Goal: Information Seeking & Learning: Learn about a topic

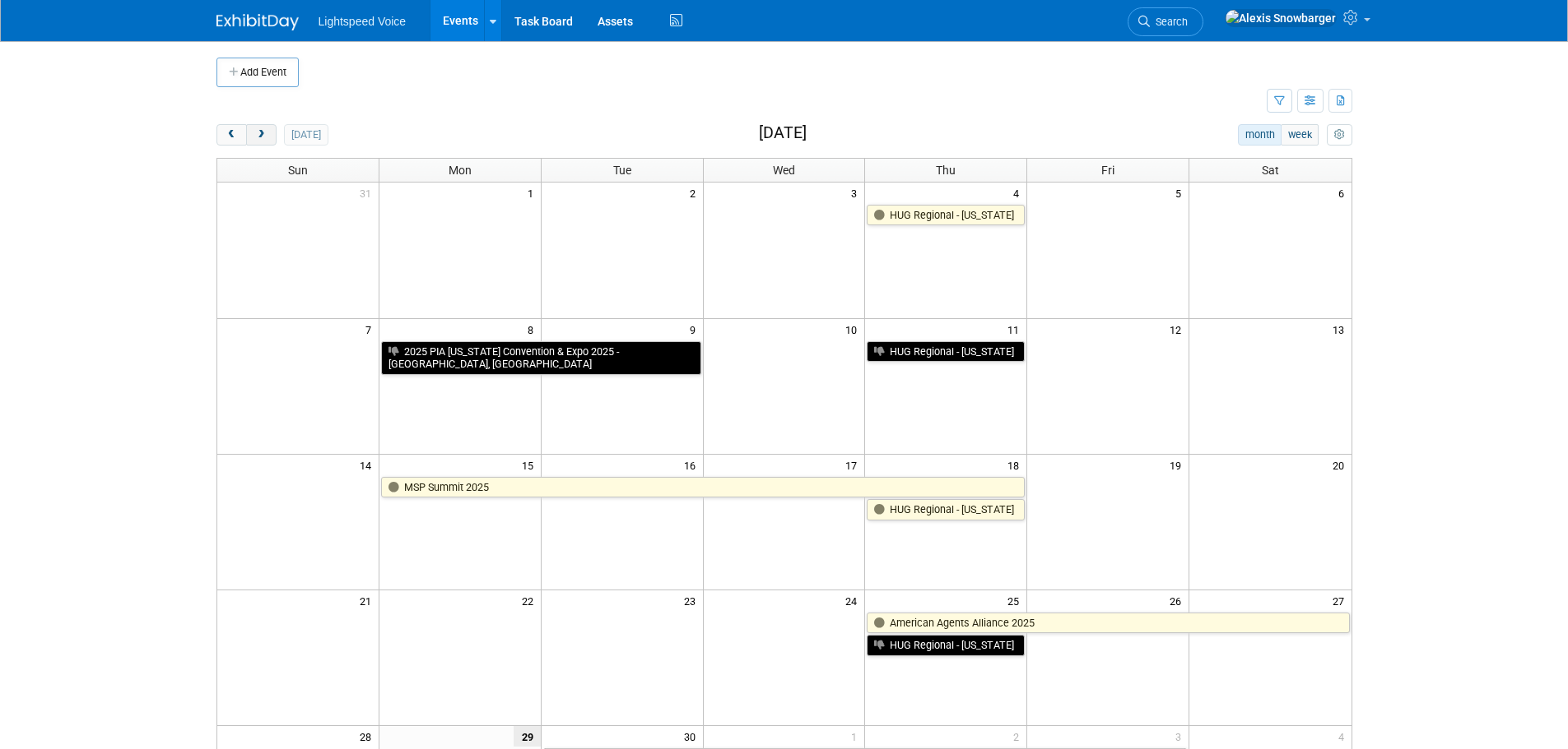
click at [268, 139] on button "next" at bounding box center [261, 135] width 30 height 21
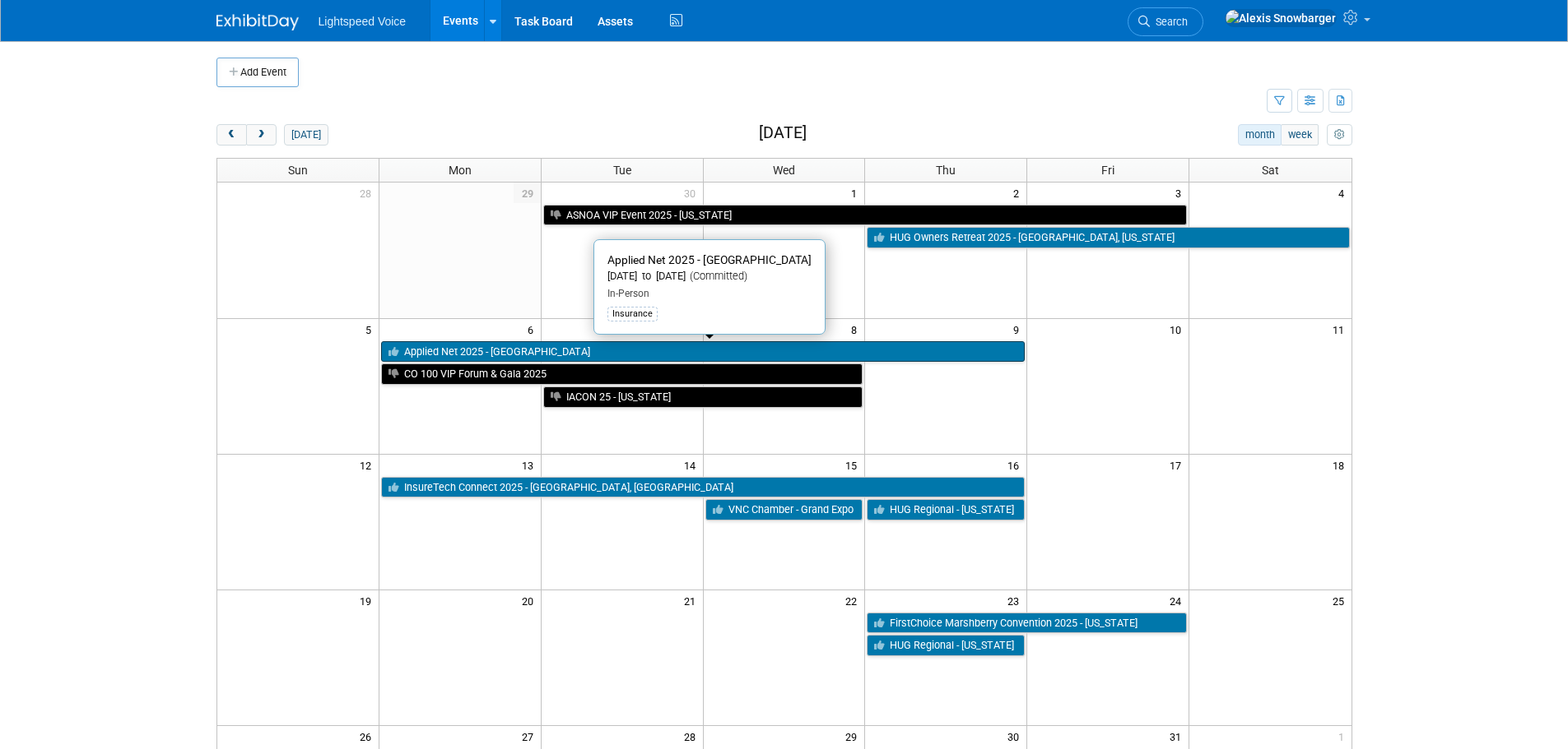
click at [449, 351] on link "Applied Net 2025 - [GEOGRAPHIC_DATA]" at bounding box center [703, 352] width 644 height 21
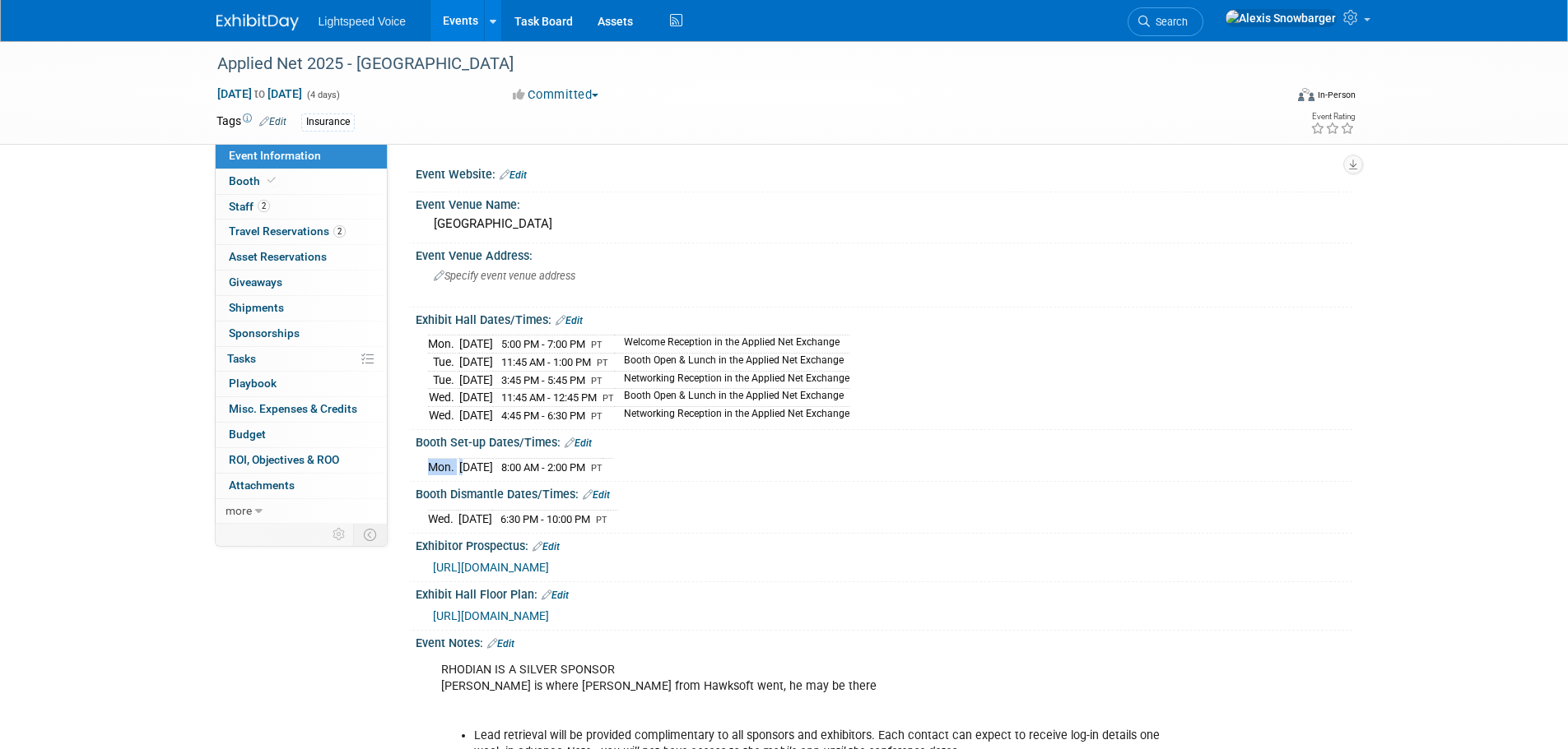
drag, startPoint x: 460, startPoint y: 465, endPoint x: 686, endPoint y: 460, distance: 226.1
click at [686, 460] on div "[DATE] 8:00 AM - 2:00 PM PT" at bounding box center [884, 465] width 911 height 22
click at [555, 461] on span "8:00 AM - 2:00 PM" at bounding box center [543, 467] width 84 height 13
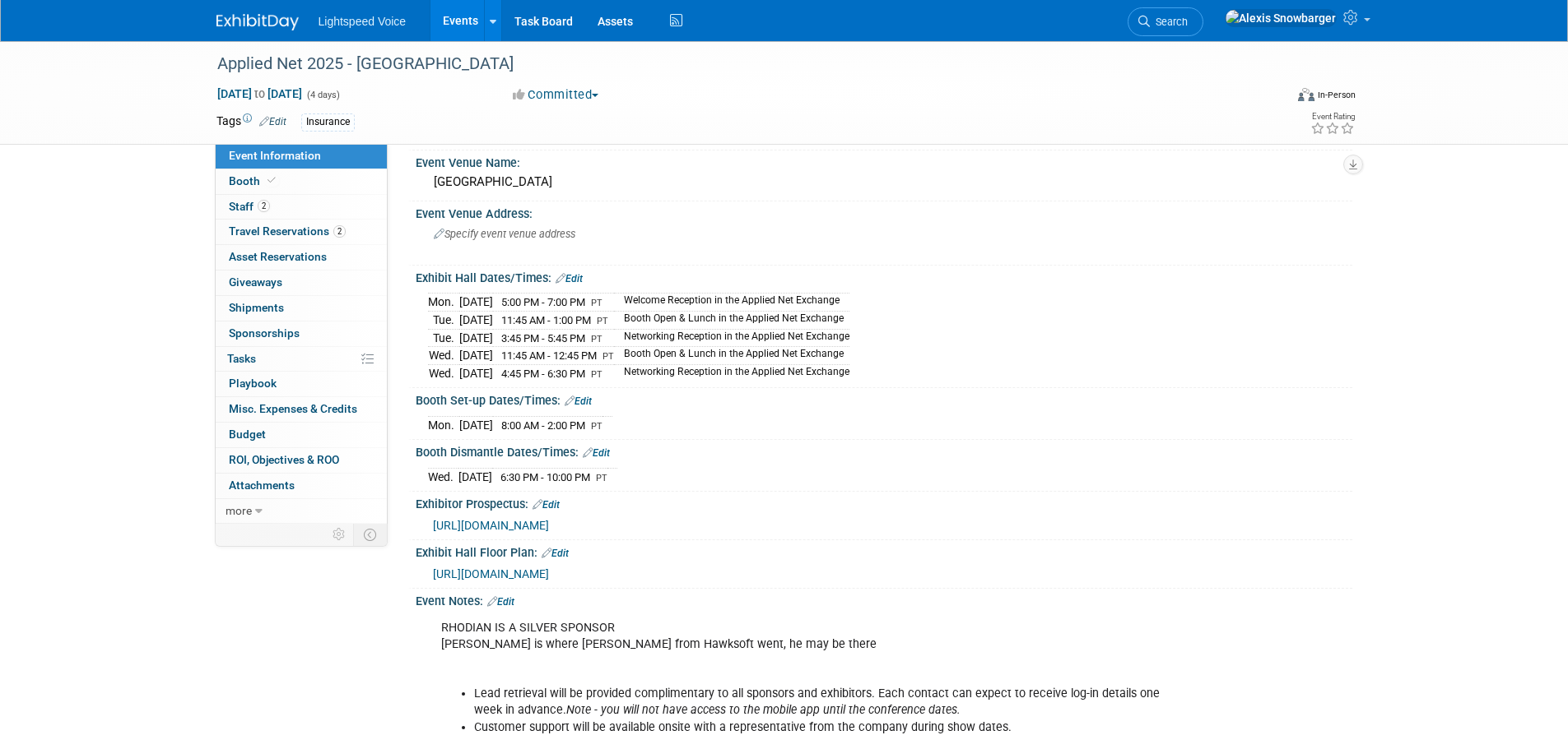
scroll to position [37, 0]
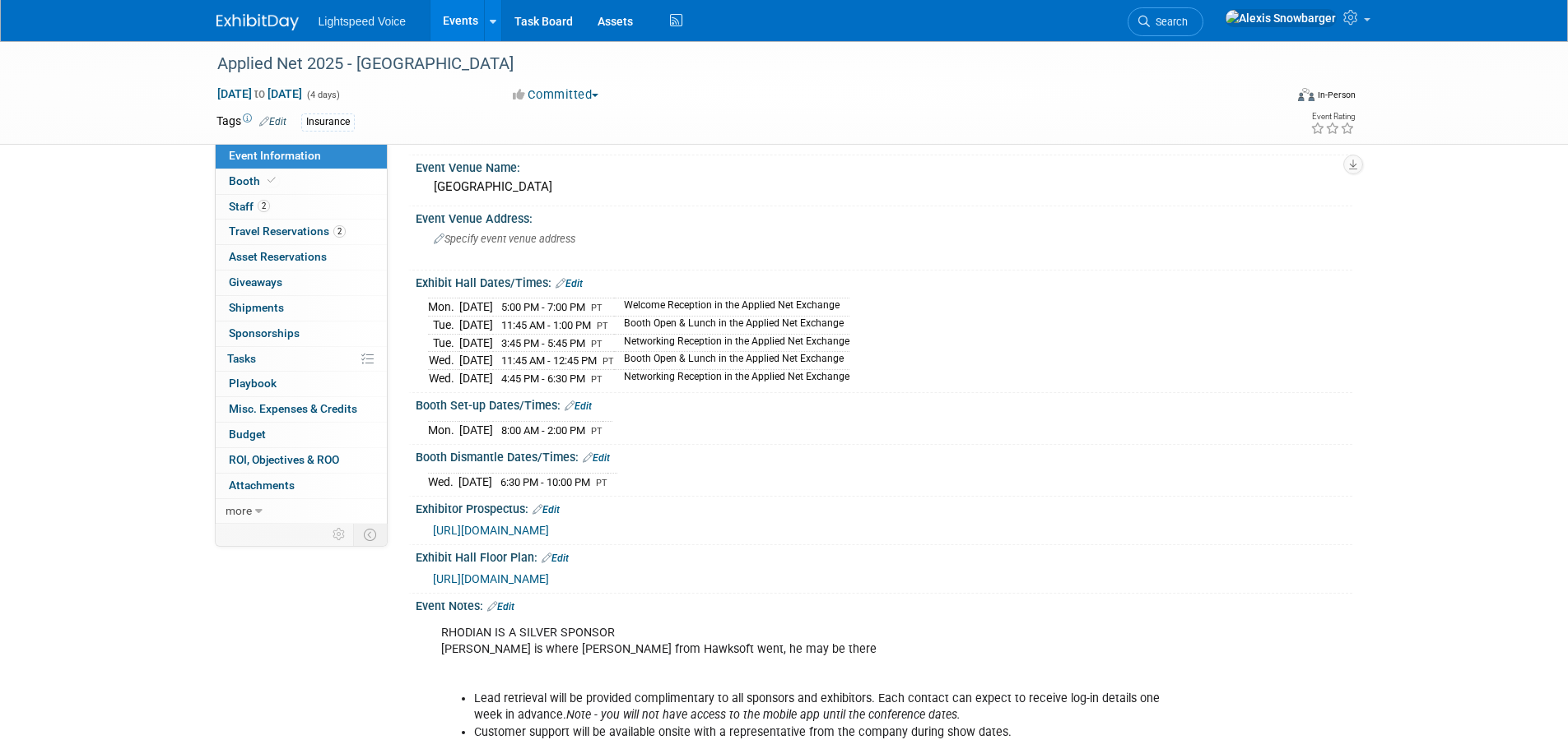
click at [549, 577] on span "[URL][DOMAIN_NAME]" at bounding box center [491, 578] width 116 height 13
click at [522, 530] on span "[URL][DOMAIN_NAME]" at bounding box center [491, 530] width 116 height 13
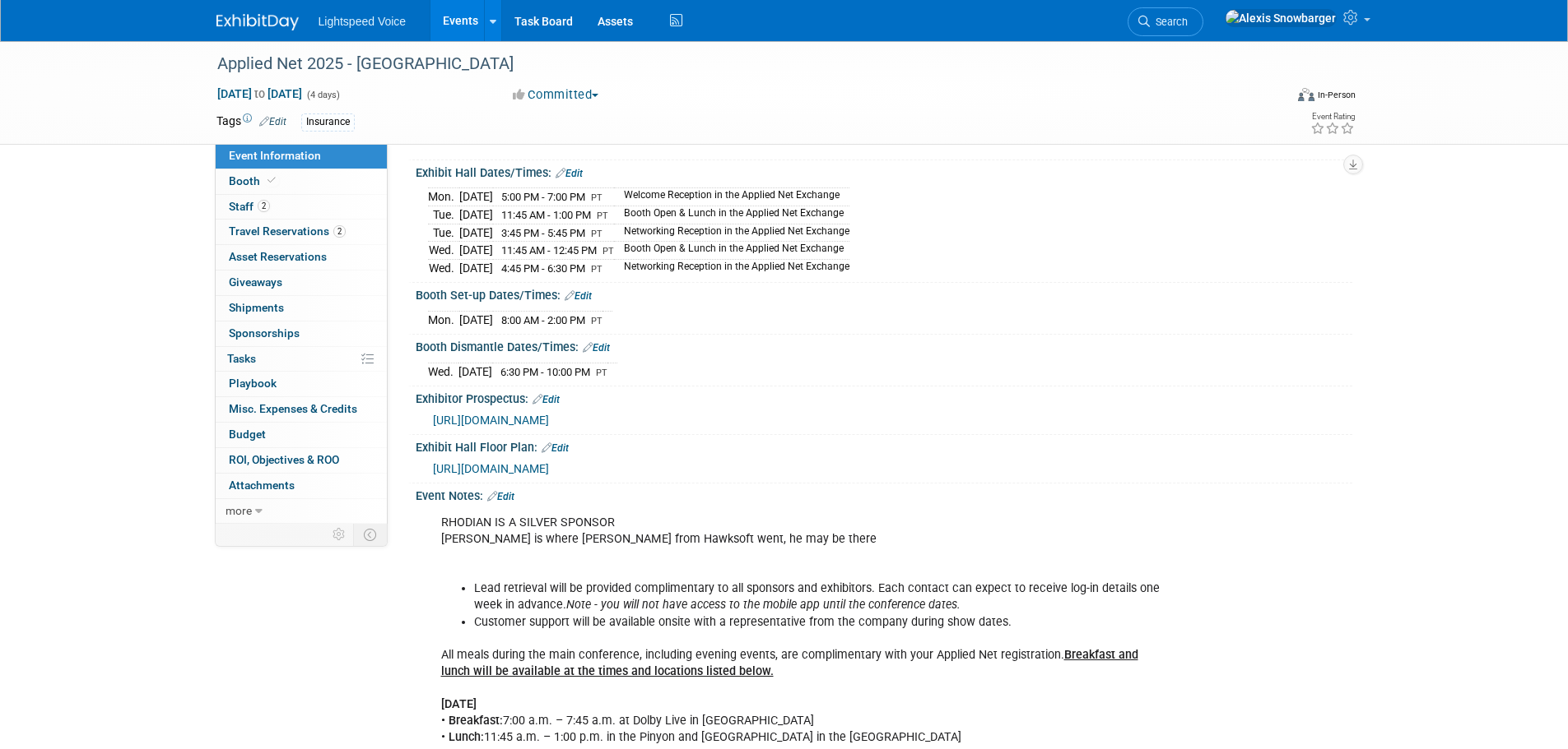
scroll to position [0, 0]
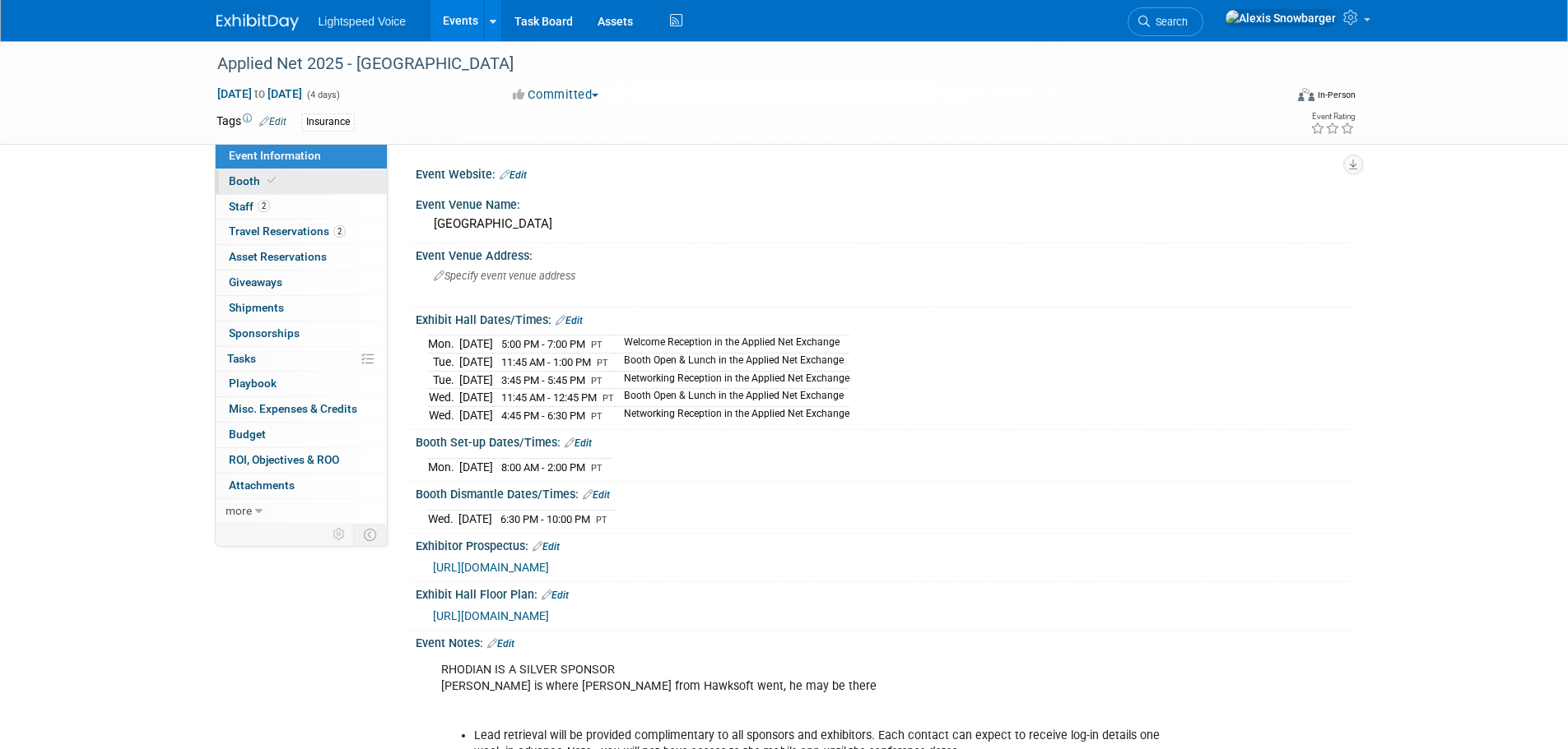
click at [276, 181] on span at bounding box center [271, 180] width 15 height 13
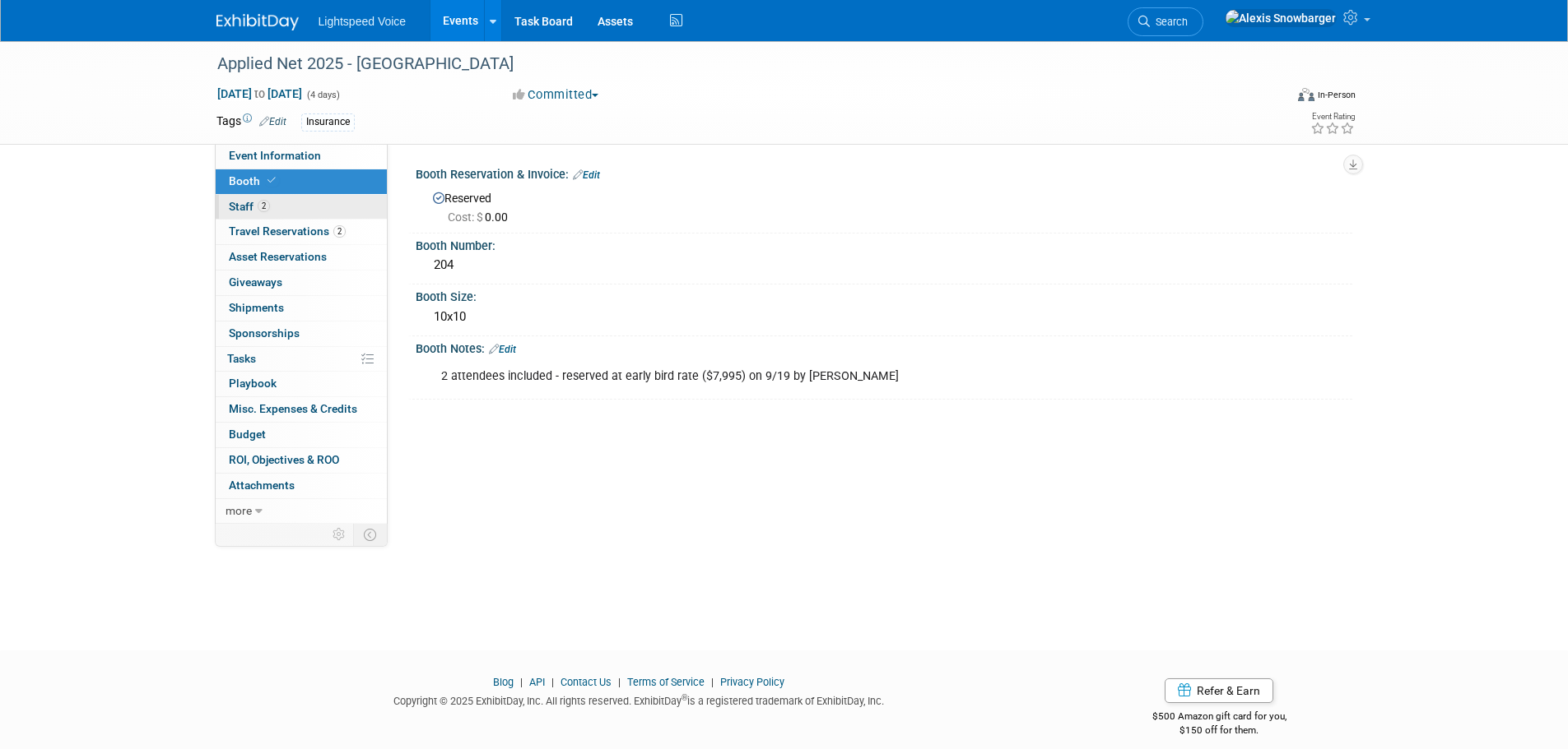
click at [288, 205] on link "2 Staff 2" at bounding box center [301, 207] width 171 height 24
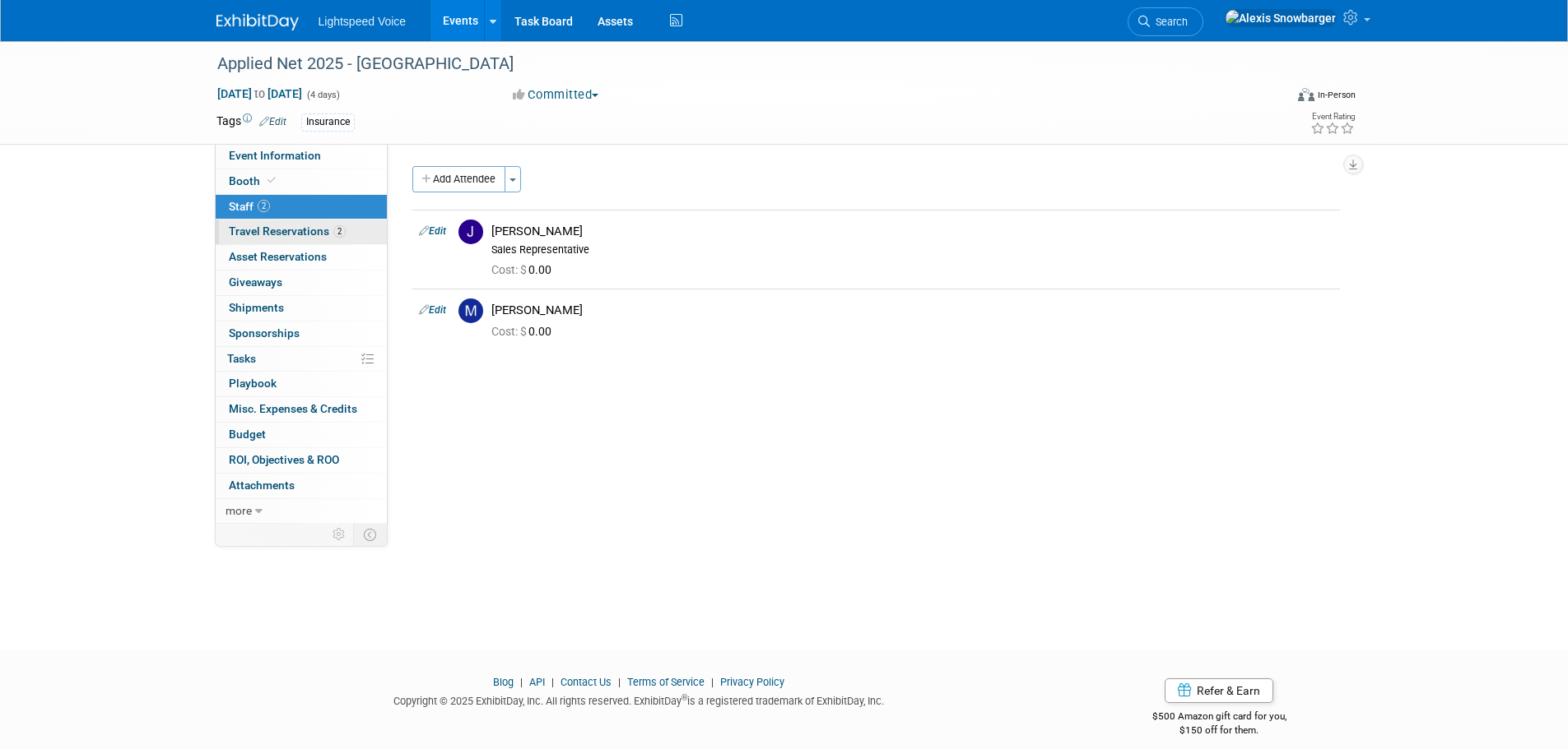
click at [292, 229] on span "Travel Reservations 2" at bounding box center [287, 230] width 117 height 13
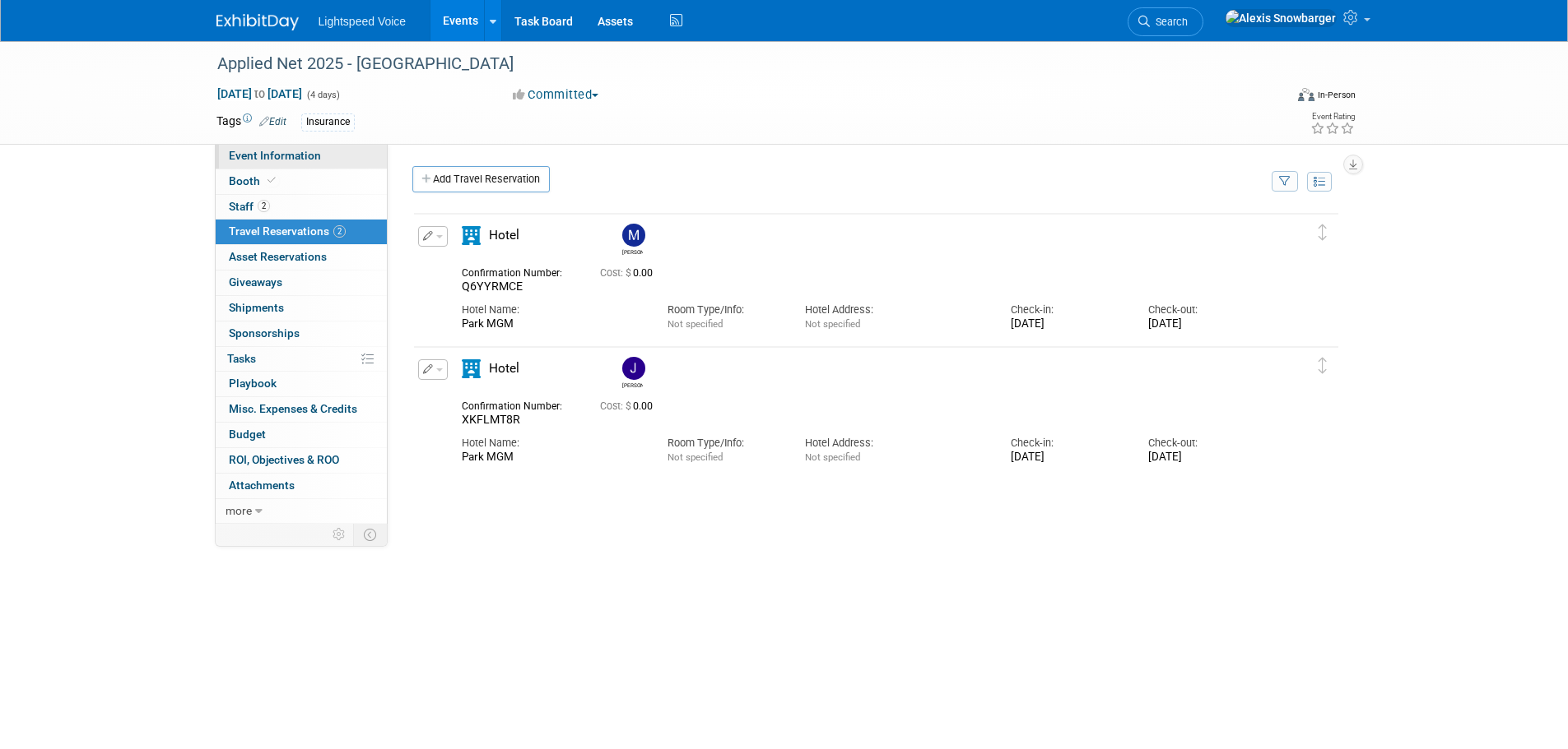
click at [265, 155] on span "Event Information" at bounding box center [274, 155] width 92 height 13
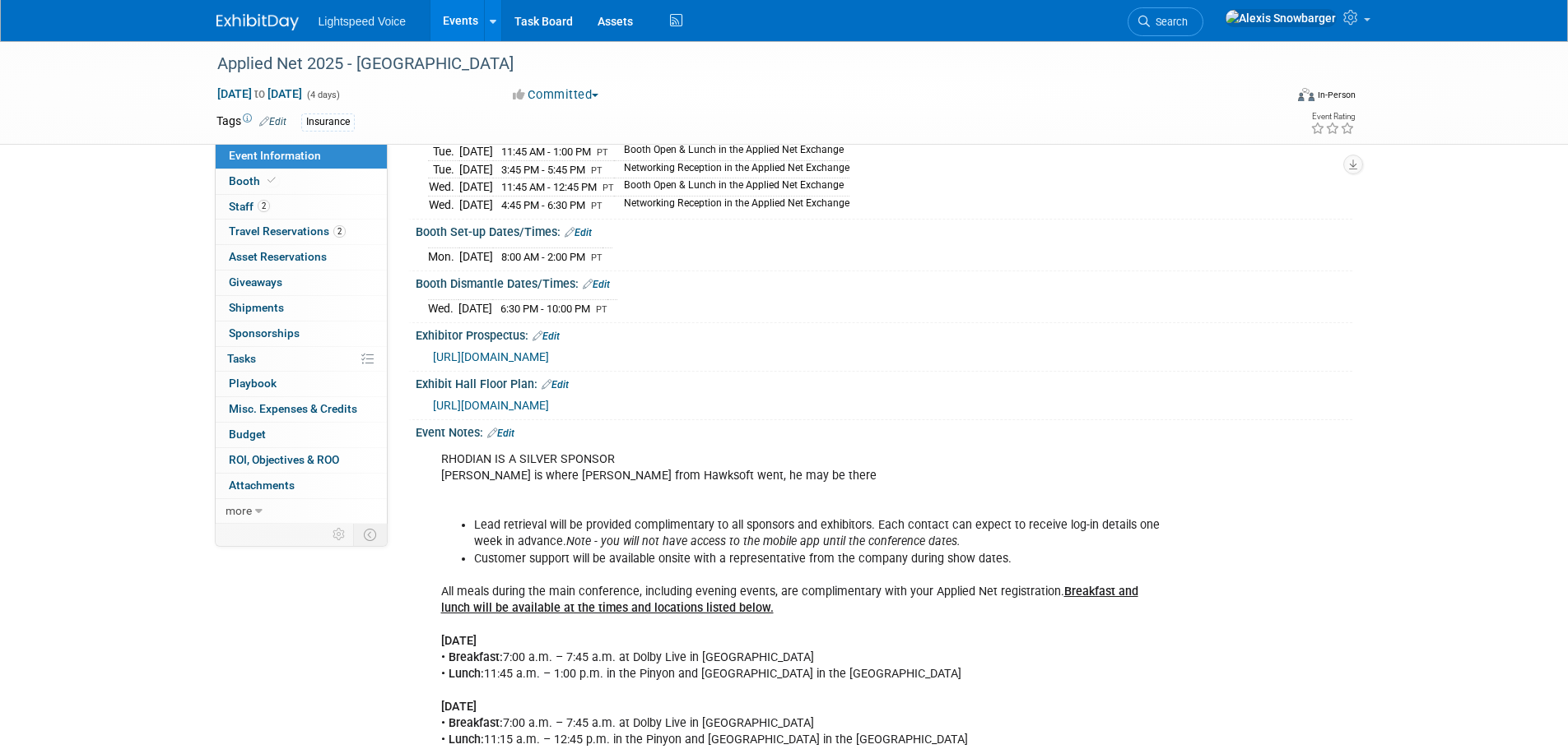
scroll to position [449, 0]
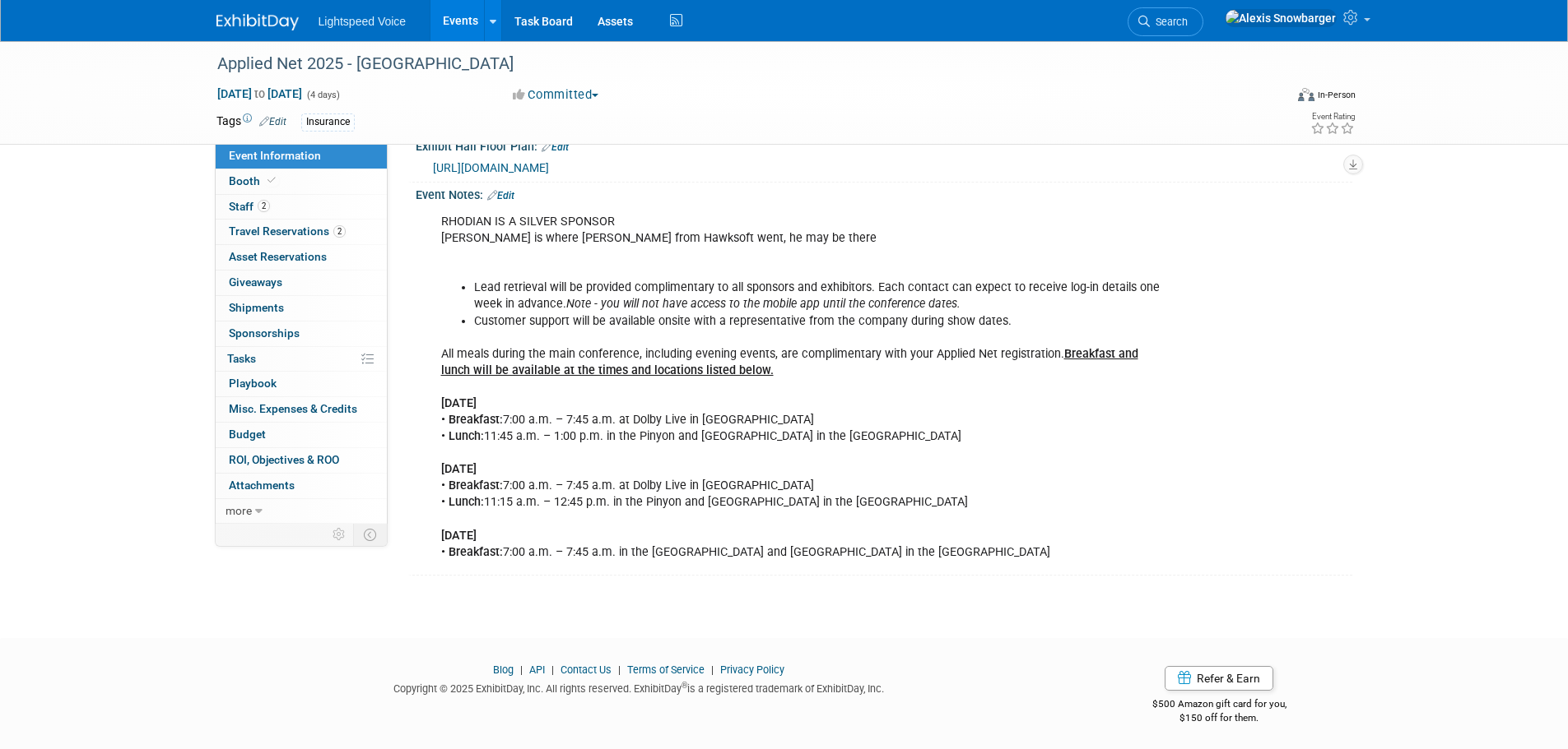
drag, startPoint x: 546, startPoint y: 425, endPoint x: 975, endPoint y: 430, distance: 429.0
click at [975, 430] on div "RHODIAN IS A SILVER SPONSOR IVANS is where [PERSON_NAME] from Hawksoft went, he…" at bounding box center [800, 387] width 742 height 364
click at [684, 432] on div "RHODIAN IS A SILVER SPONSOR IVANS is where [PERSON_NAME] from Hawksoft went, he…" at bounding box center [800, 387] width 742 height 364
drag, startPoint x: 635, startPoint y: 504, endPoint x: 990, endPoint y: 507, distance: 355.0
click at [990, 507] on div "RHODIAN IS A SILVER SPONSOR IVANS is where [PERSON_NAME] from Hawksoft went, he…" at bounding box center [800, 387] width 742 height 364
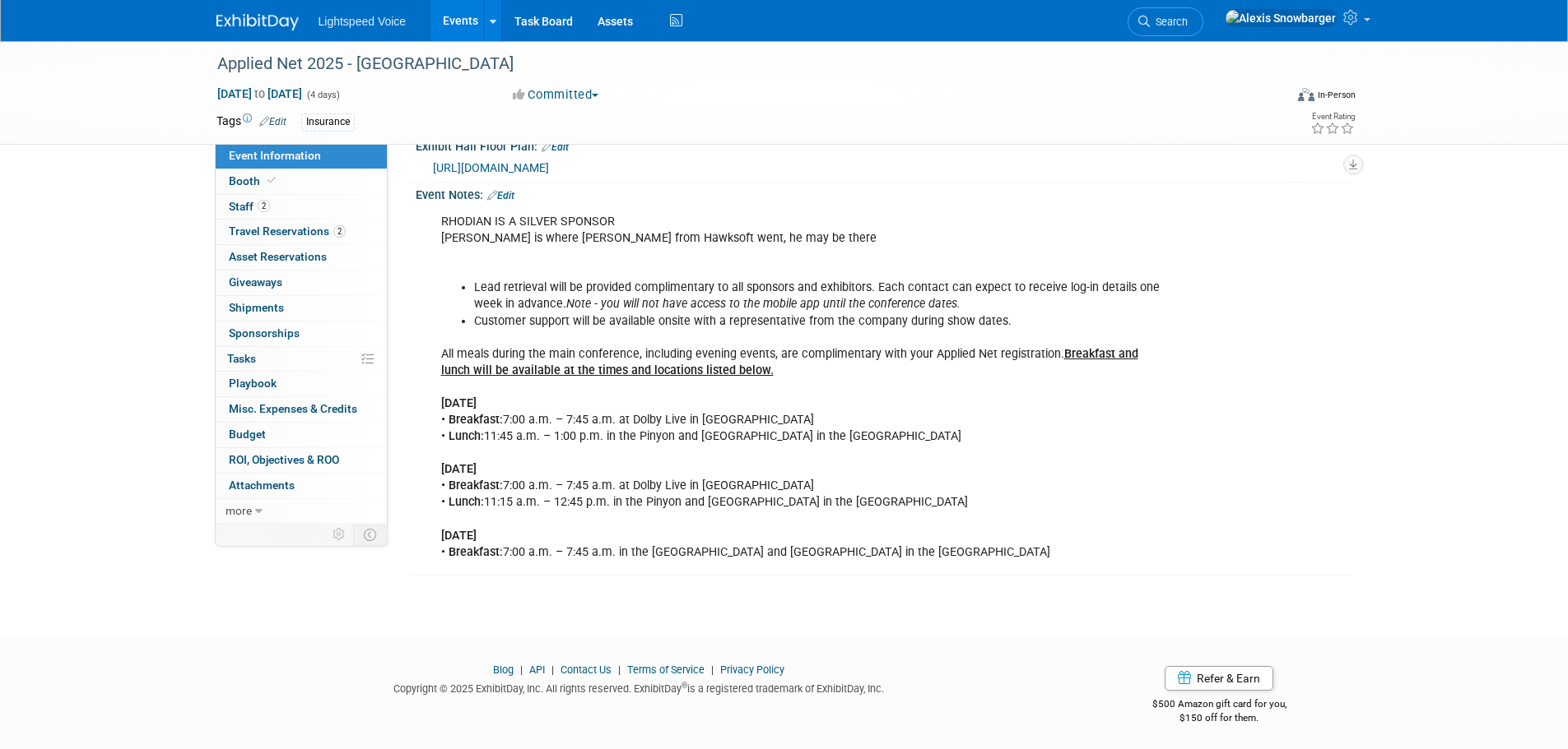
click at [989, 498] on div "RHODIAN IS A SILVER SPONSOR IVANS is where [PERSON_NAME] from Hawksoft went, he…" at bounding box center [800, 387] width 742 height 364
click at [503, 190] on link "Edit" at bounding box center [501, 196] width 27 height 12
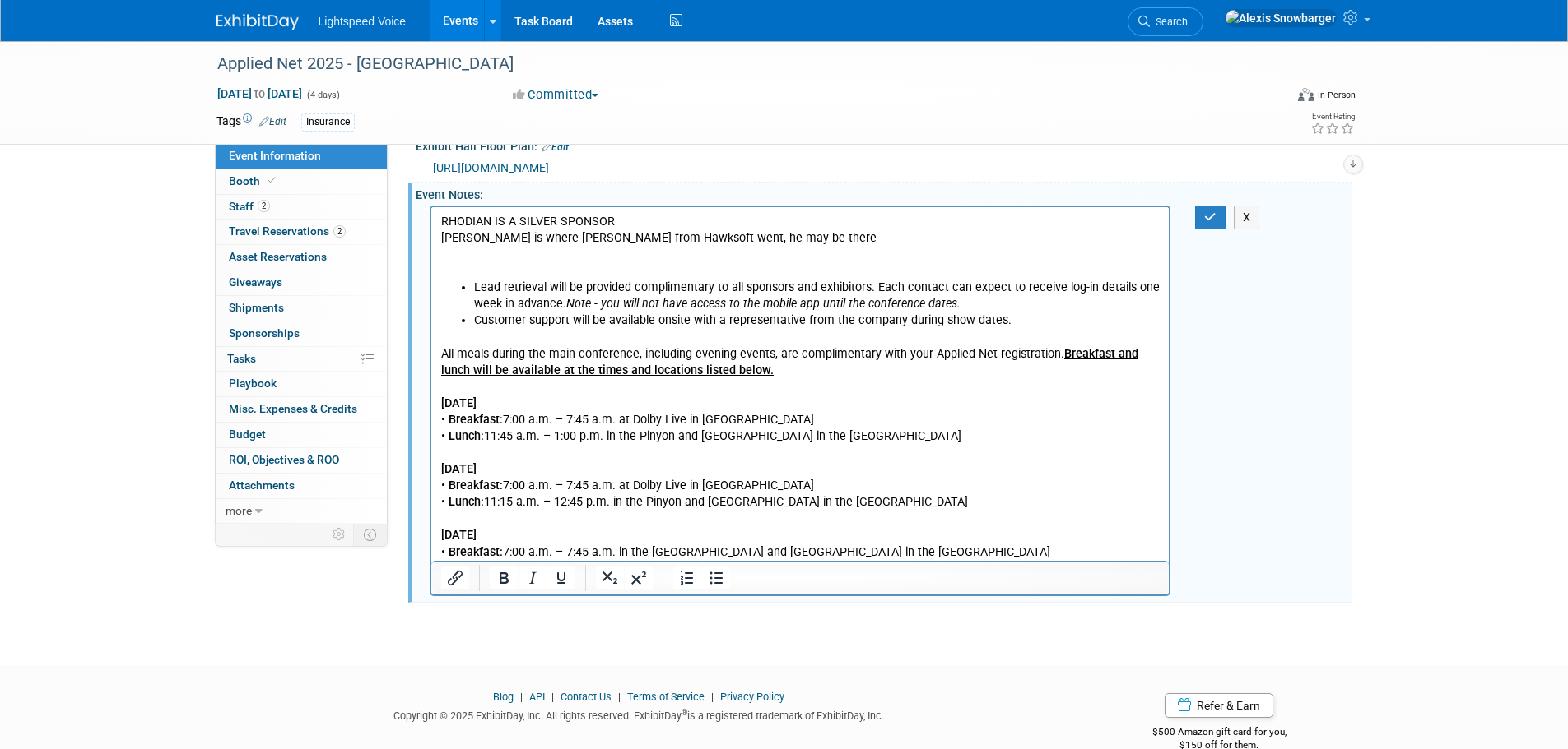
scroll to position [0, 0]
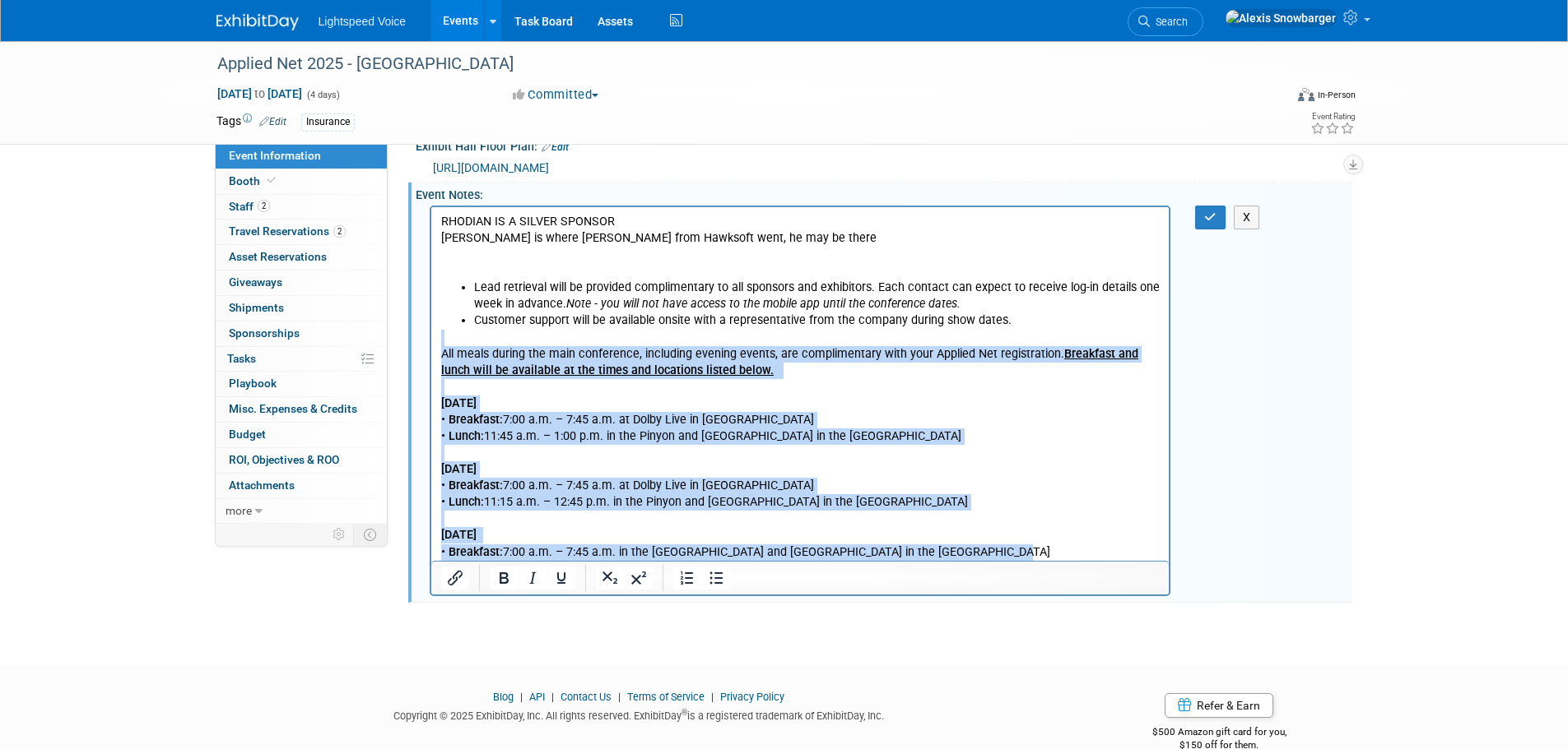
drag, startPoint x: 992, startPoint y: 551, endPoint x: 418, endPoint y: 335, distance: 613.3
click at [430, 335] on html "RHODIAN IS A SILVER SPONSOR IVANS is where [PERSON_NAME] from Hawksoft went, he…" at bounding box center [799, 384] width 738 height 354
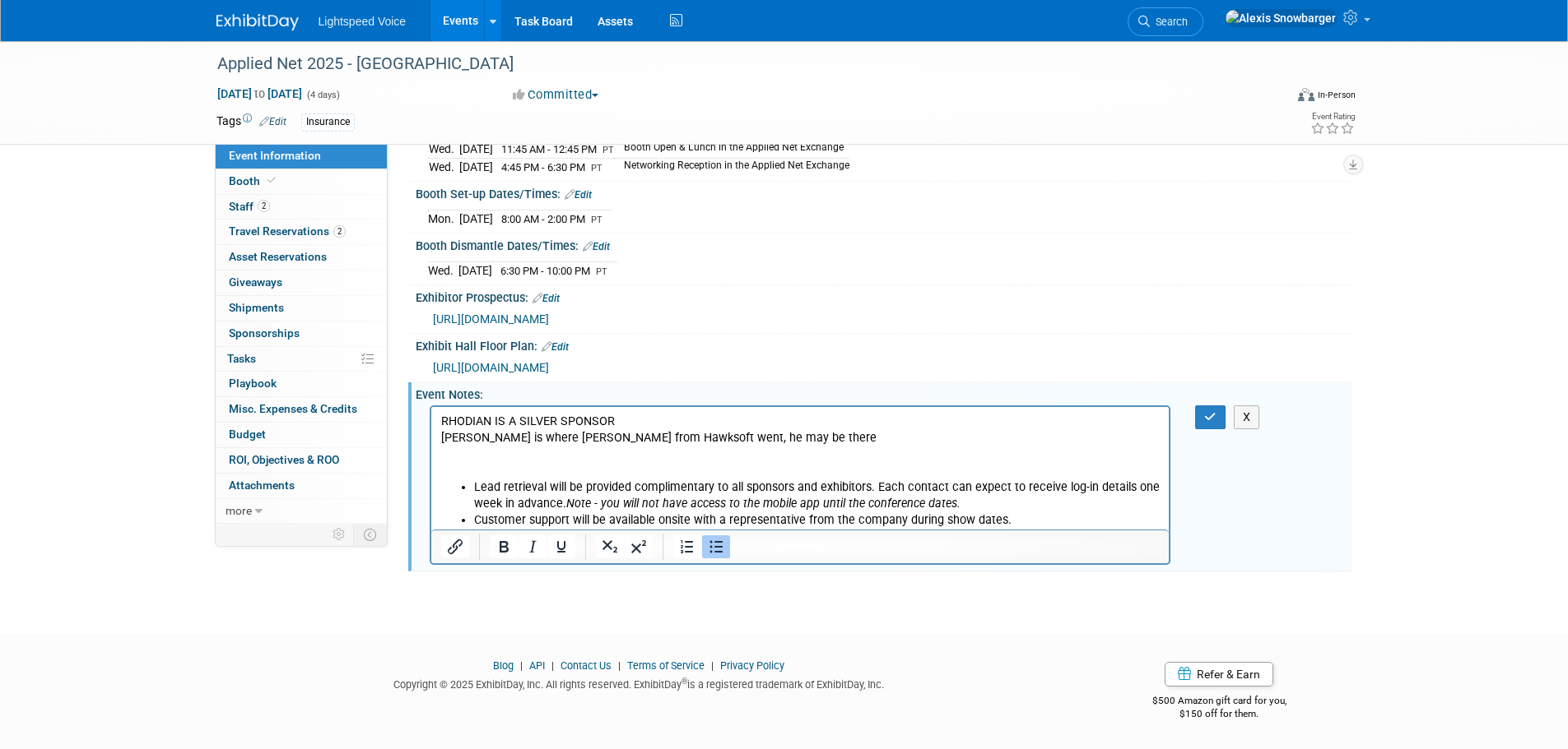
scroll to position [245, 0]
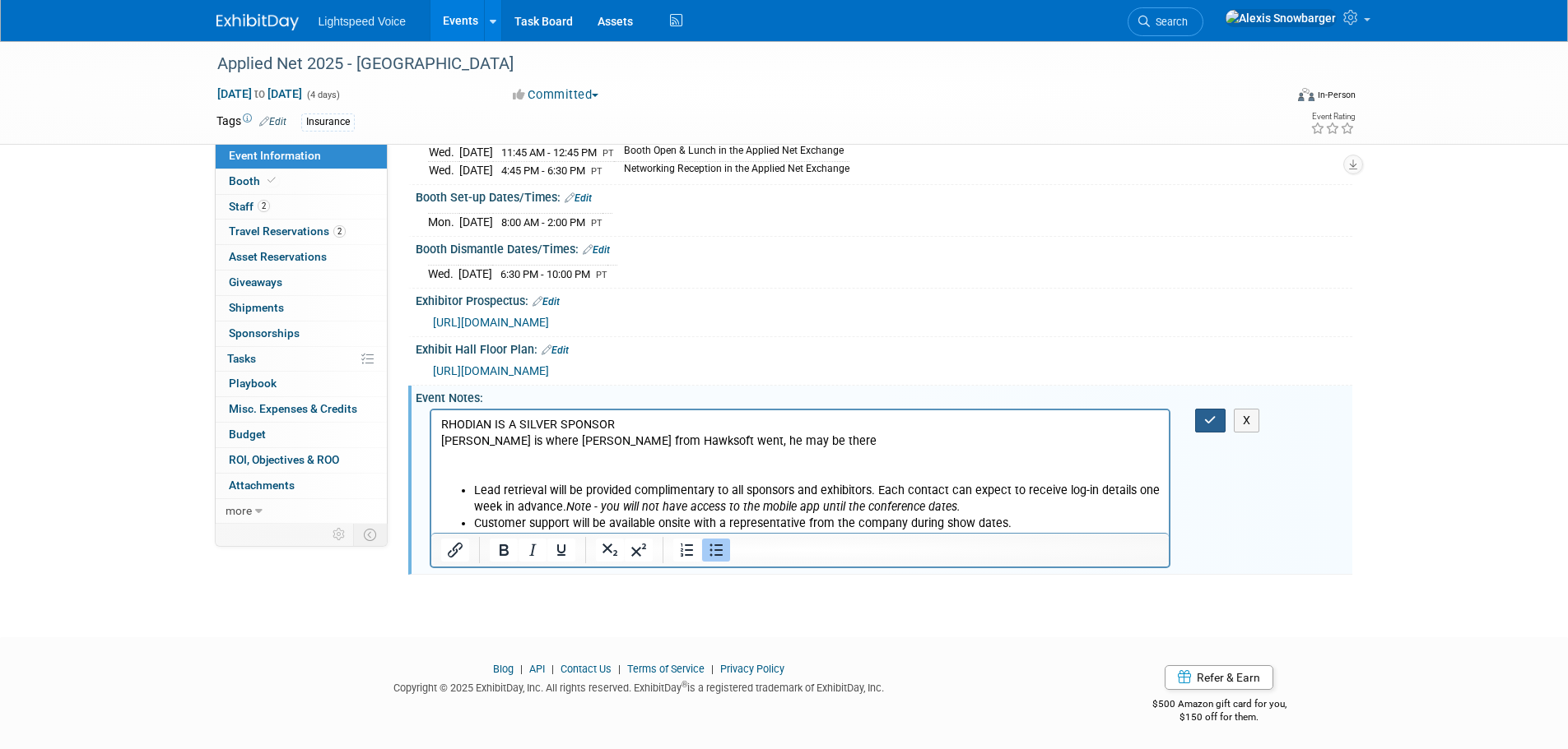
click at [1198, 419] on button "button" at bounding box center [1210, 420] width 30 height 23
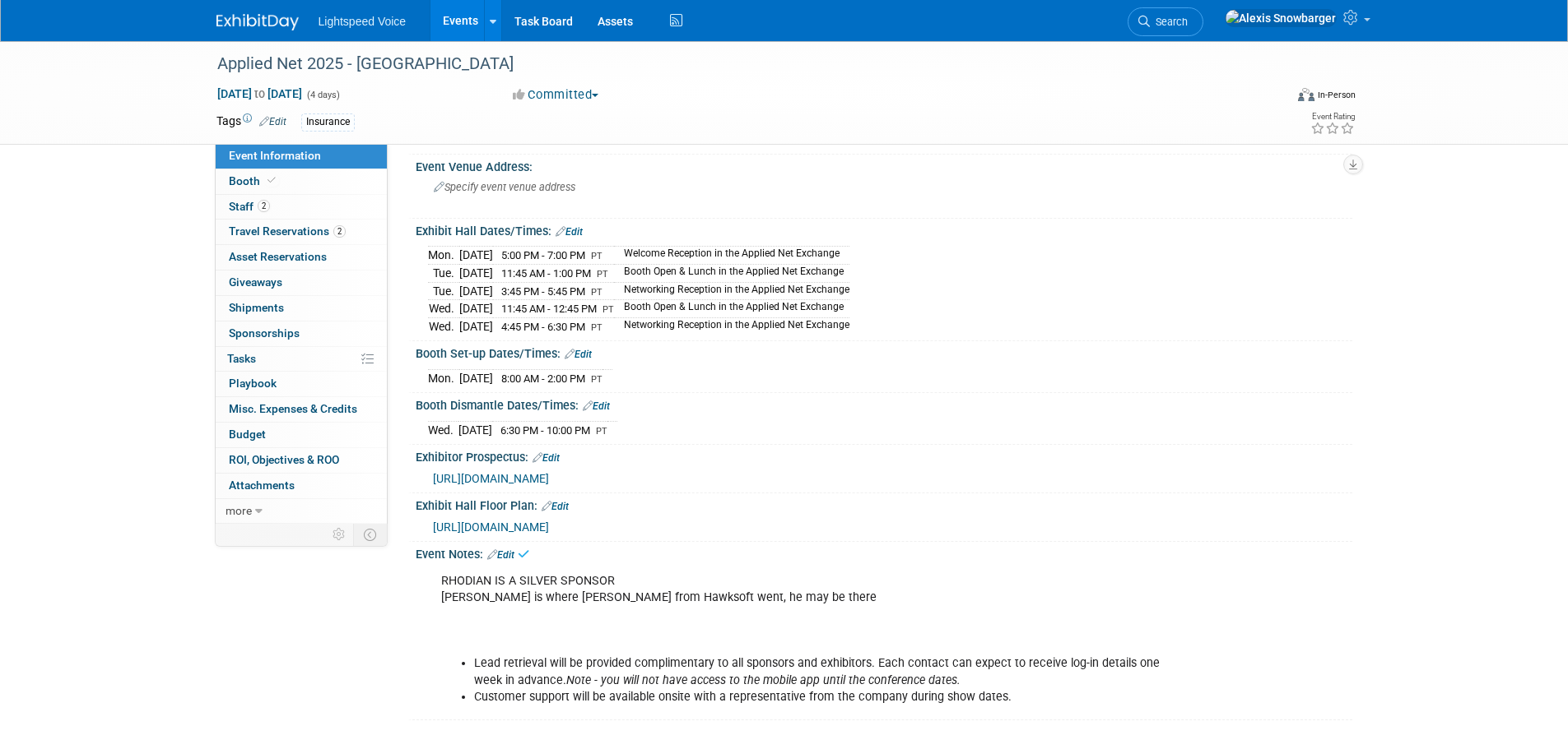
scroll to position [0, 0]
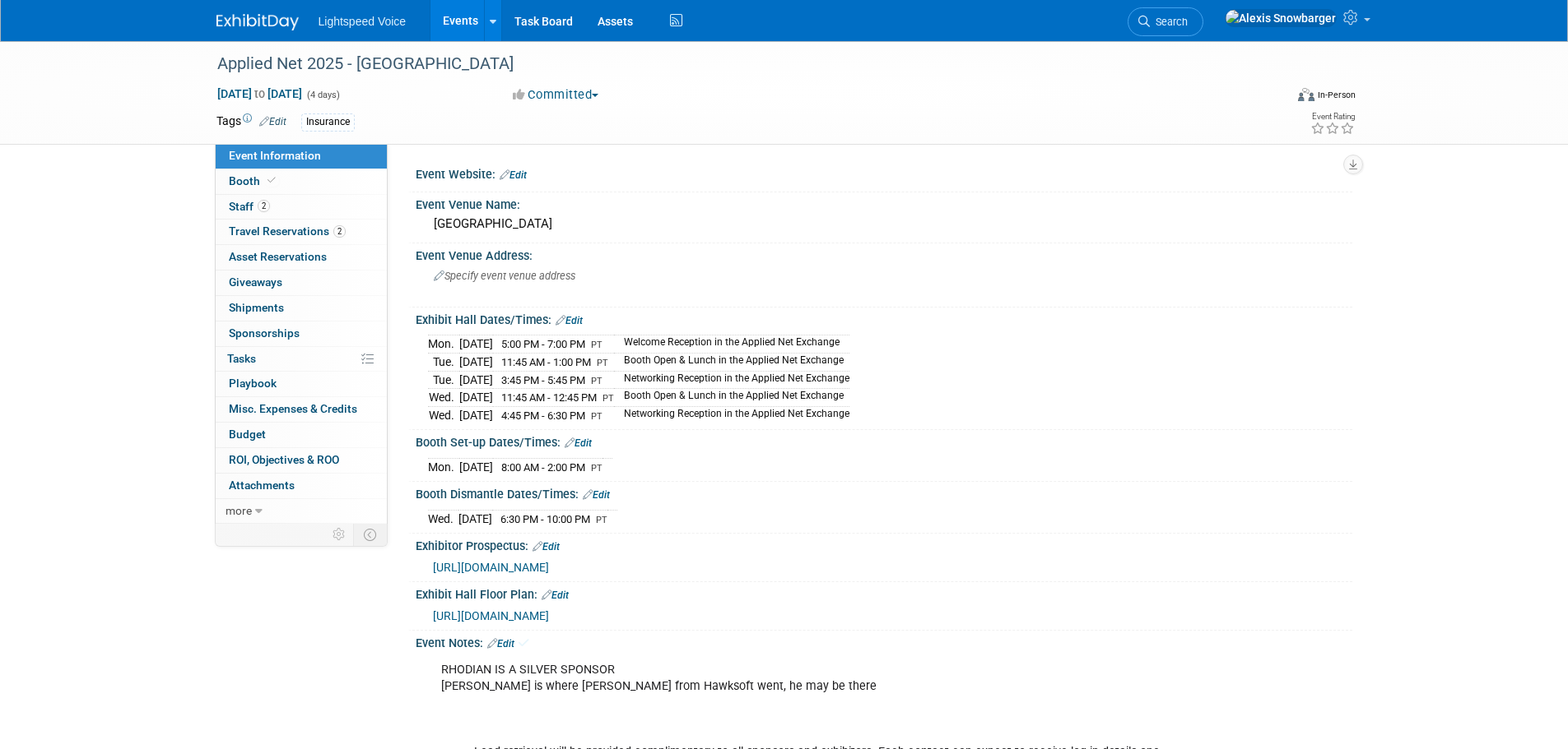
click at [533, 613] on span "[URL][DOMAIN_NAME]" at bounding box center [491, 615] width 116 height 13
click at [549, 561] on span "[URL][DOMAIN_NAME]" at bounding box center [491, 567] width 116 height 13
